Goal: Information Seeking & Learning: Learn about a topic

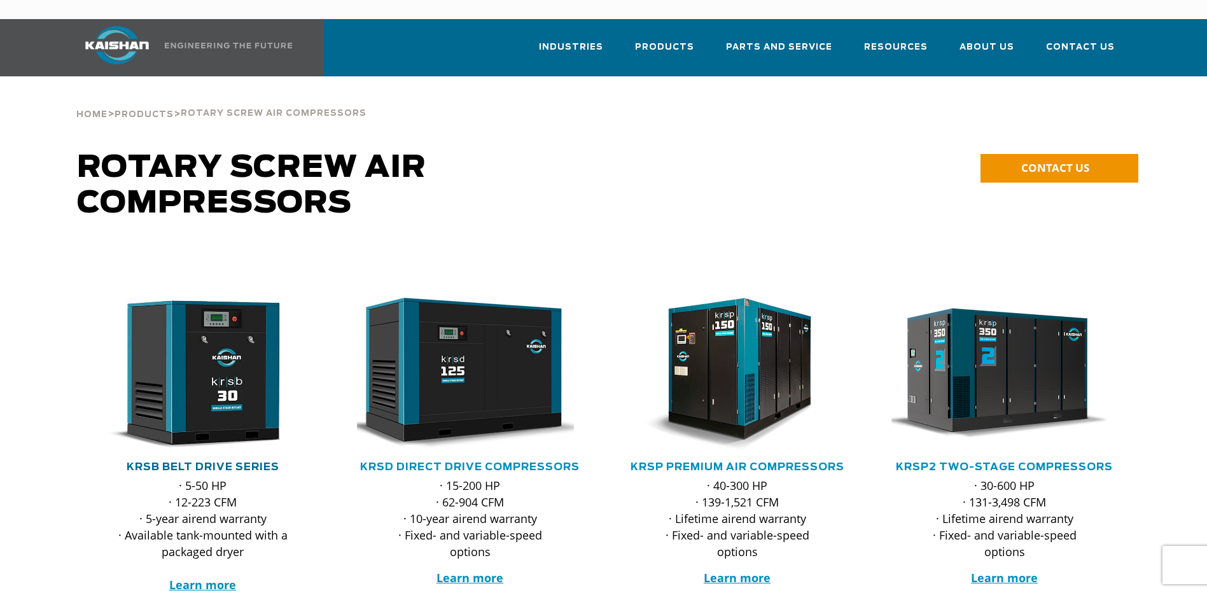
click at [201, 462] on link "KRSB Belt Drive Series" at bounding box center [203, 467] width 153 height 10
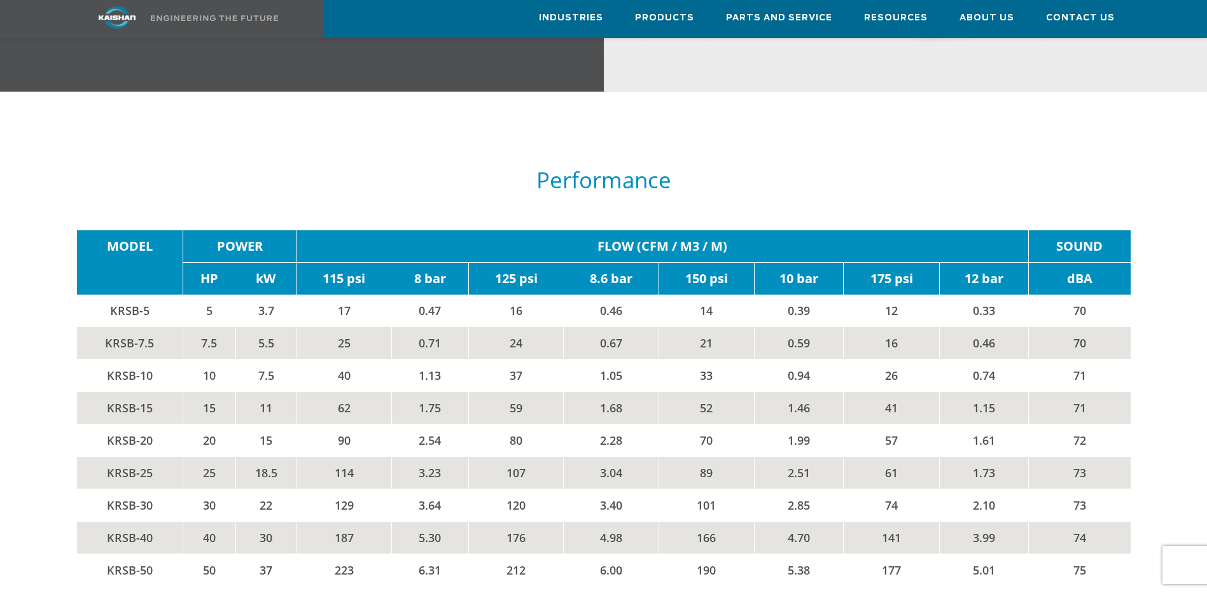
scroll to position [2164, 0]
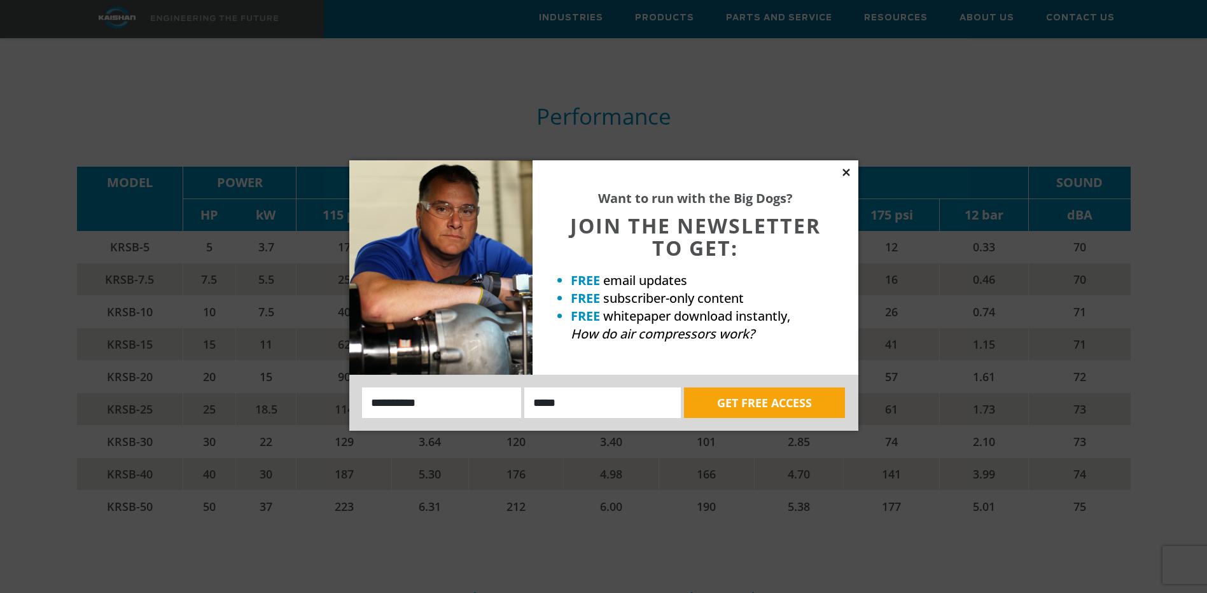
click at [849, 170] on icon at bounding box center [846, 172] width 7 height 7
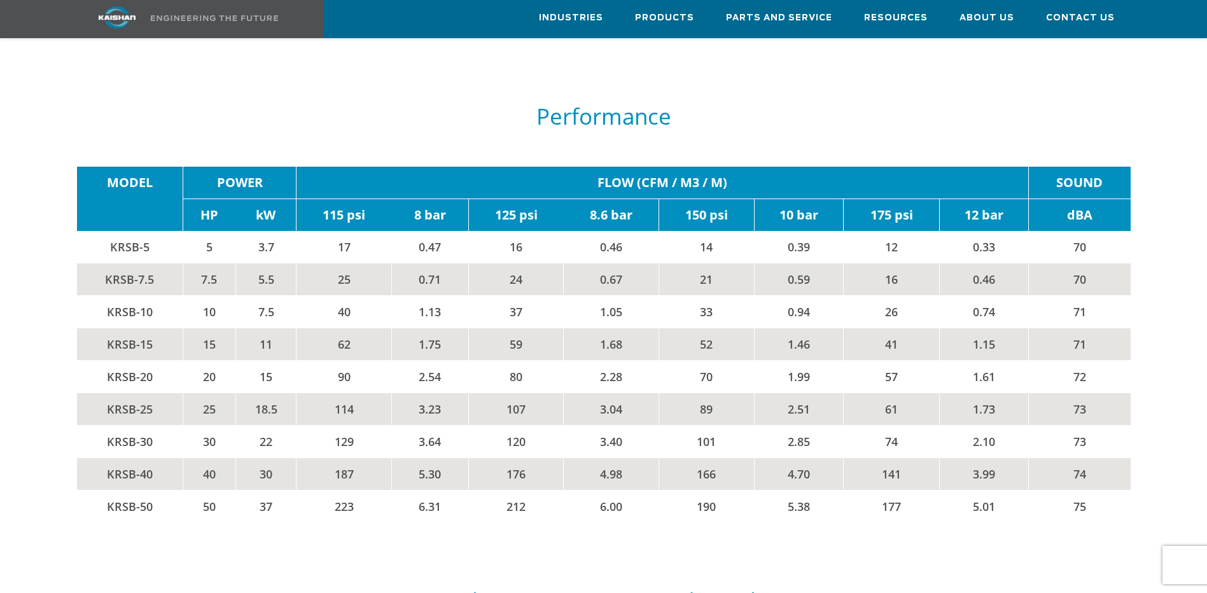
click at [129, 458] on td "KRSB-40" at bounding box center [130, 474] width 106 height 32
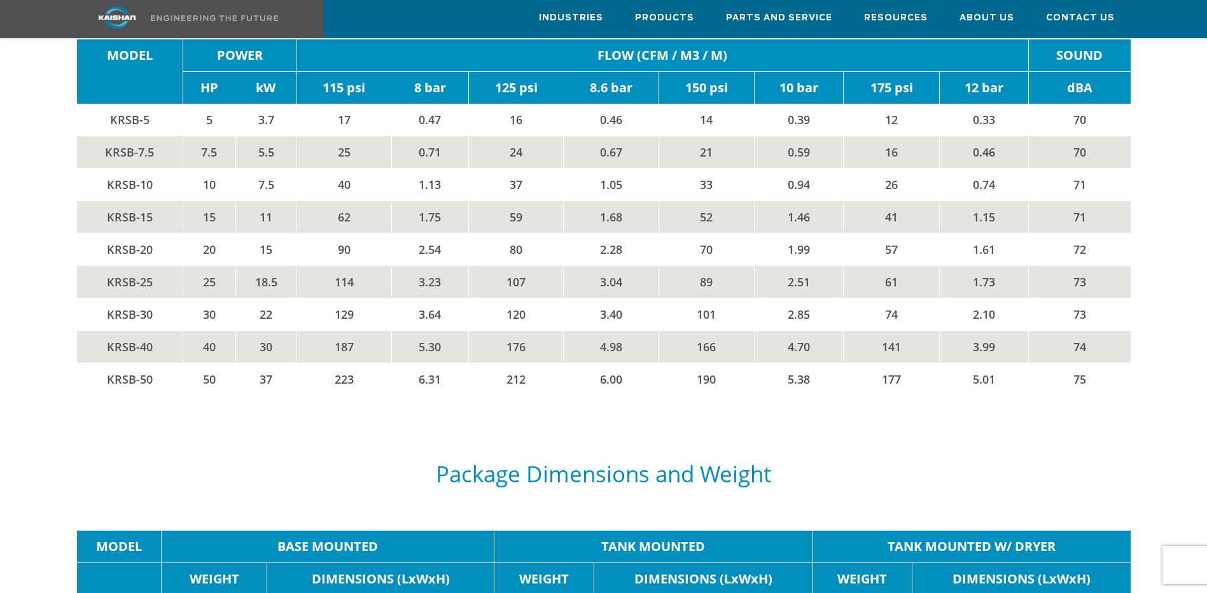
scroll to position [2228, 0]
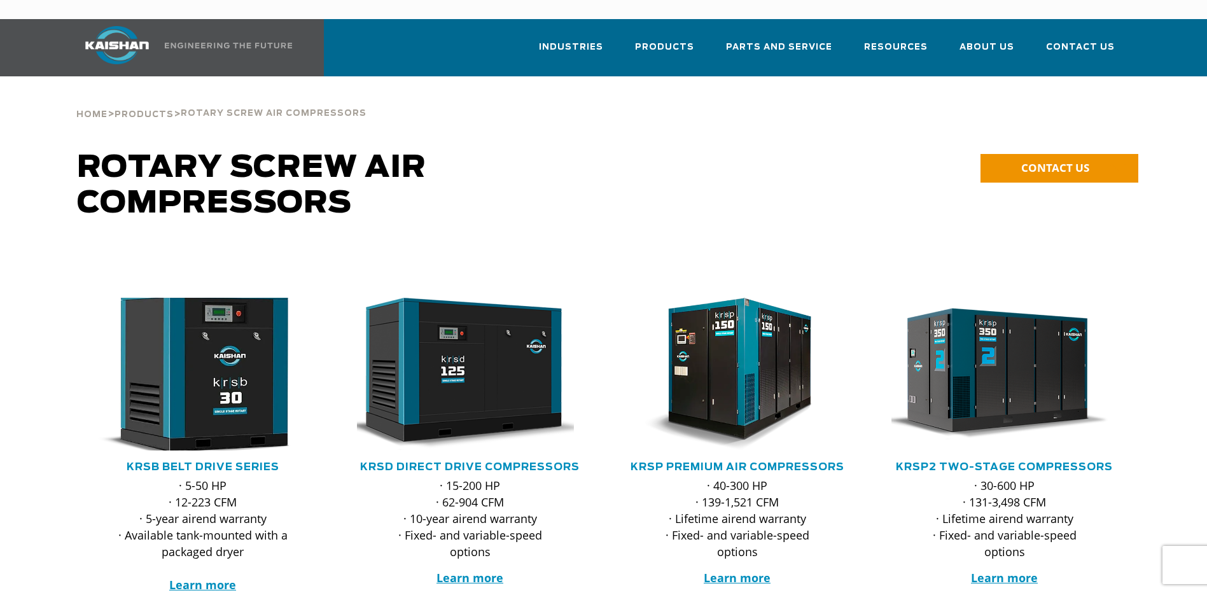
click at [211, 347] on img at bounding box center [194, 374] width 250 height 168
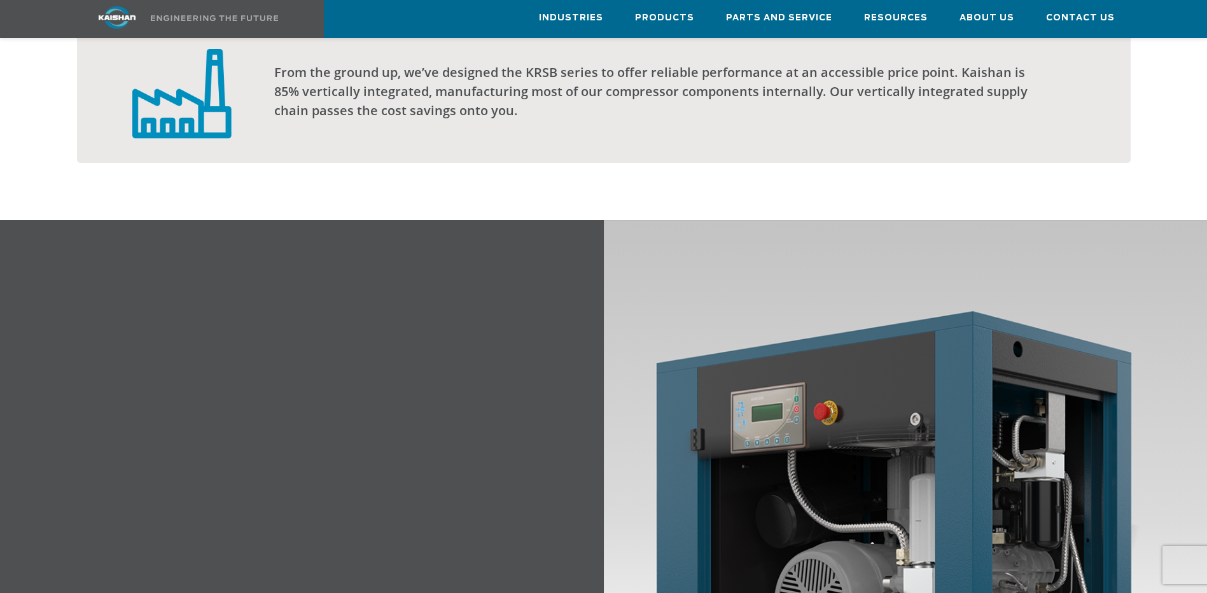
scroll to position [1464, 0]
